Goal: Go to known website: Go to known website

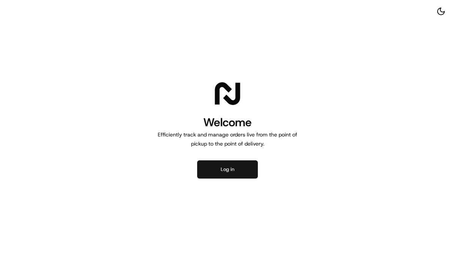
click at [232, 170] on button "Log in" at bounding box center [227, 169] width 61 height 18
